Goal: Find specific page/section: Find specific page/section

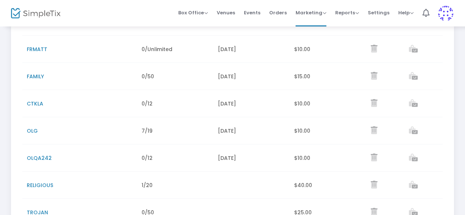
scroll to position [161, 0]
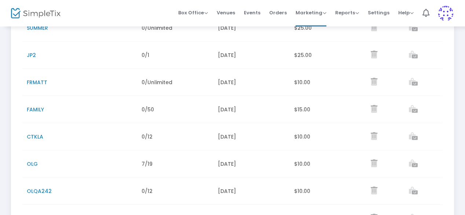
scroll to position [118, 0]
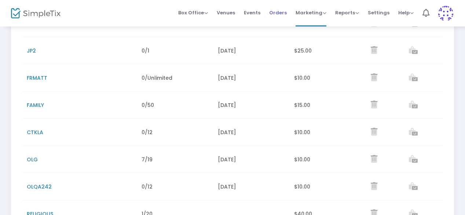
click at [277, 11] on span "Orders" at bounding box center [278, 12] width 18 height 19
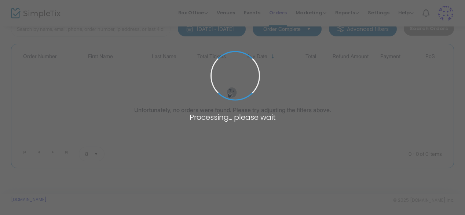
scroll to position [53, 0]
